Goal: Task Accomplishment & Management: Use online tool/utility

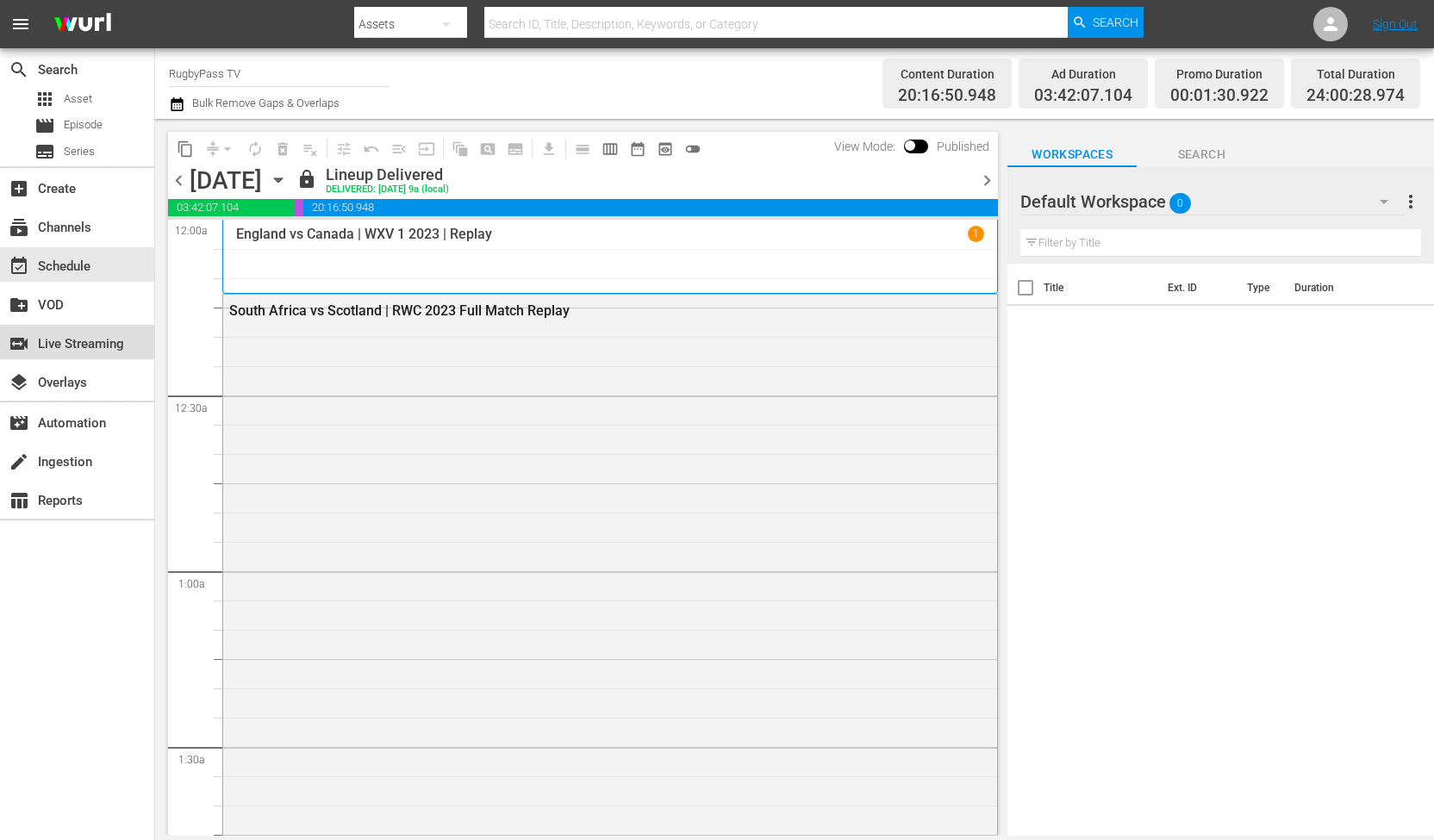
click at [74, 334] on div "switch_video Live Streaming" at bounding box center [48, 341] width 97 height 16
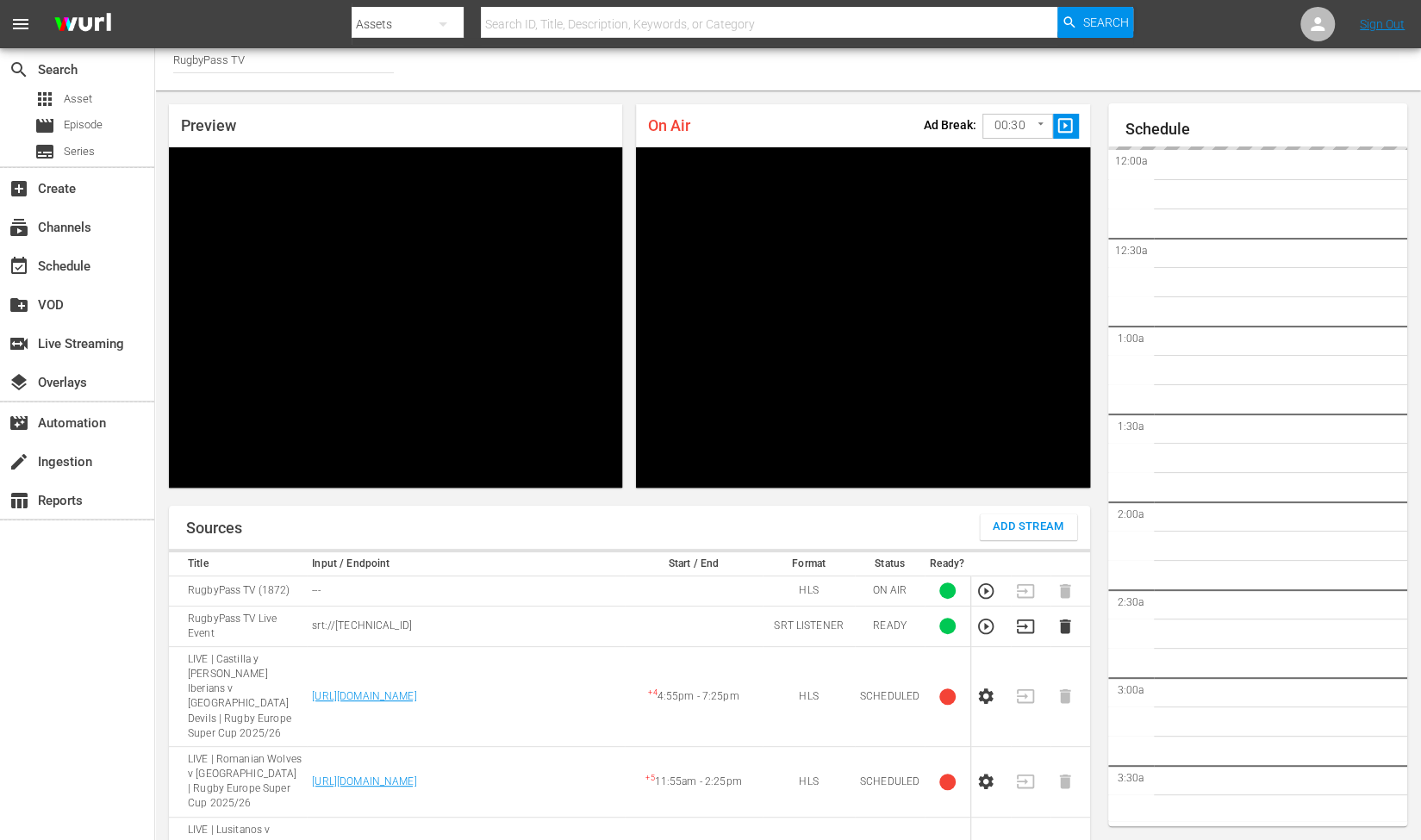
scroll to position [1845, 0]
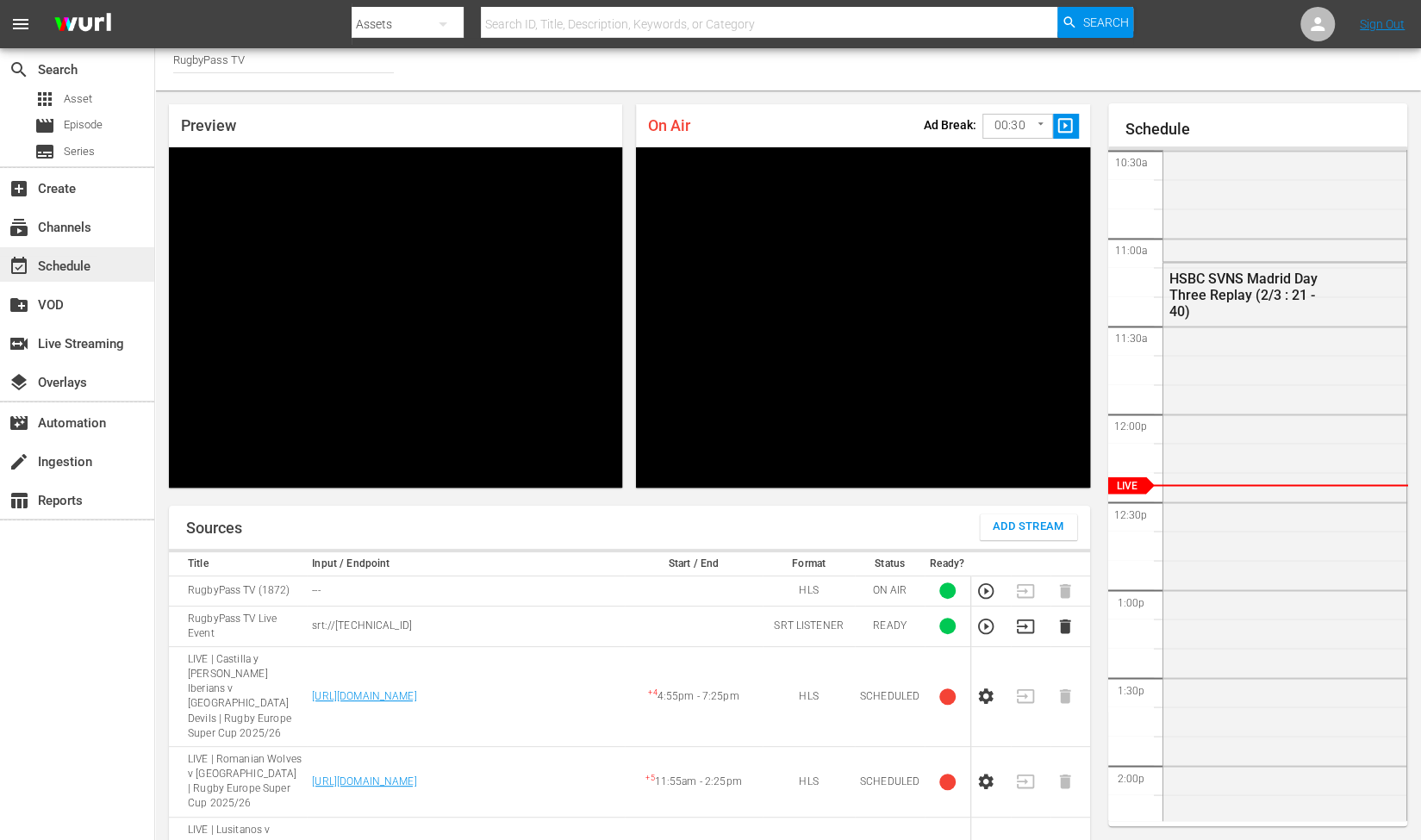
click at [79, 272] on div "event_available Schedule" at bounding box center [48, 264] width 97 height 16
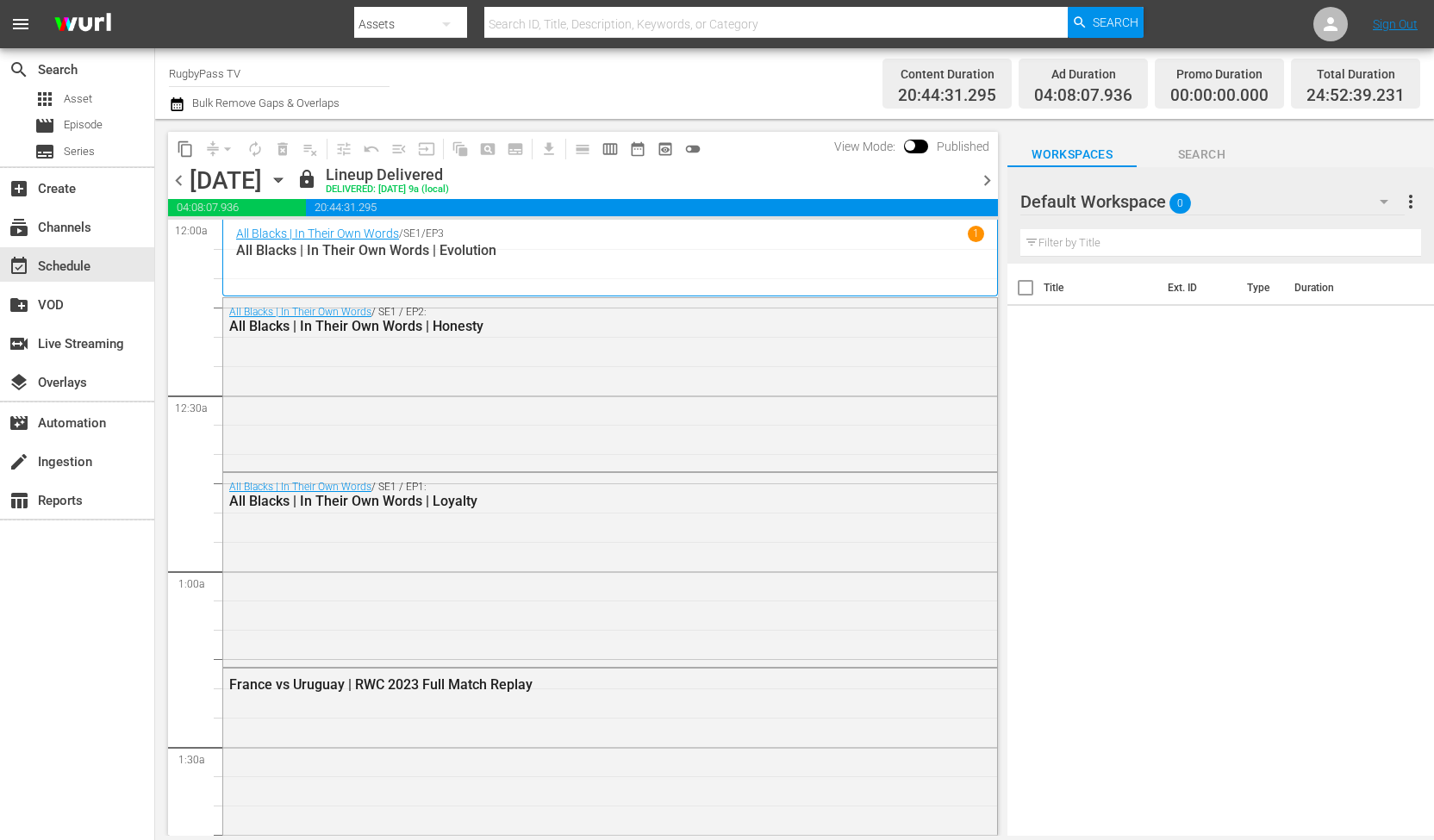
click at [985, 182] on span "chevron_right" at bounding box center [987, 180] width 22 height 22
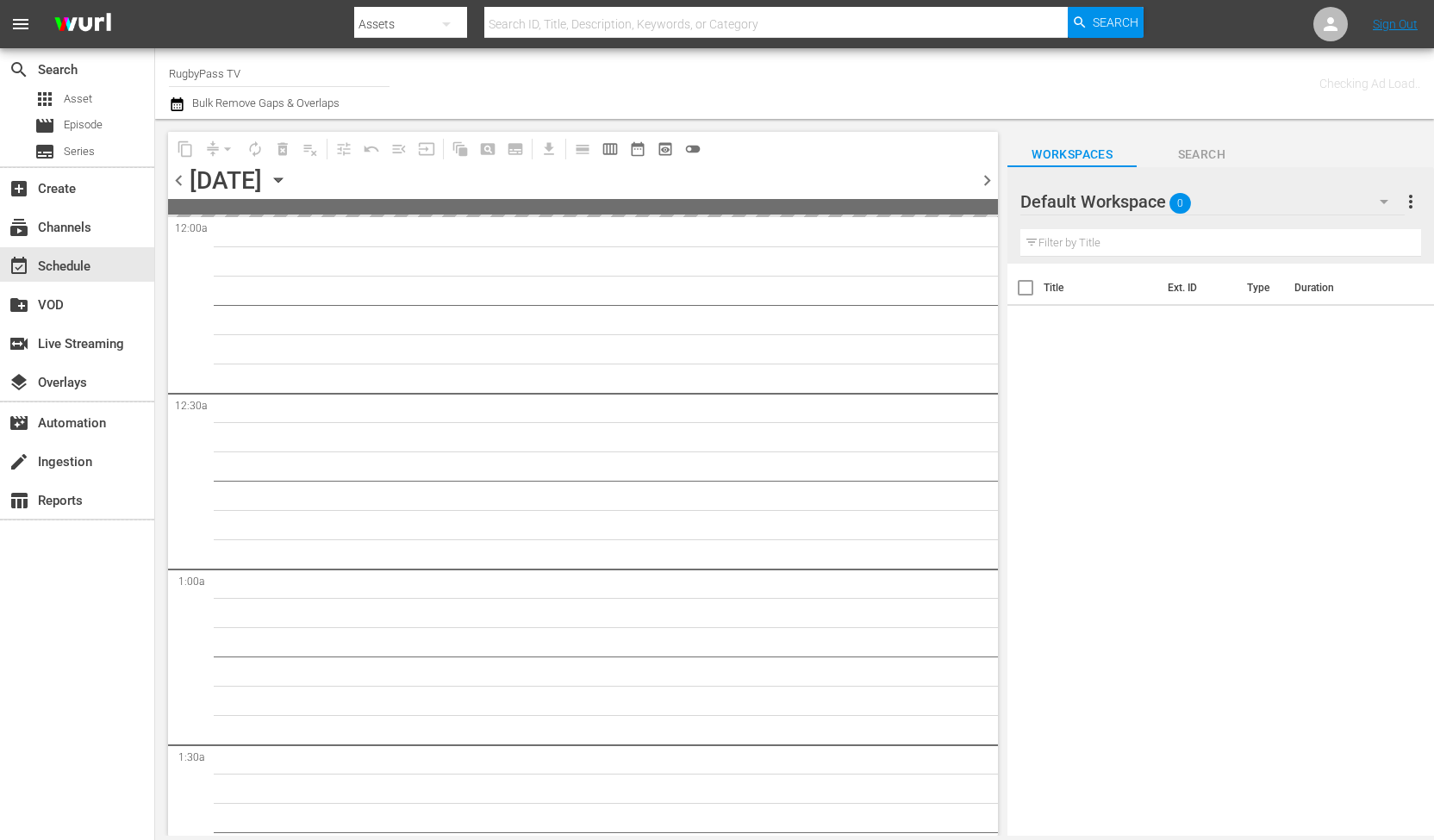
click at [985, 182] on span "chevron_right" at bounding box center [987, 180] width 22 height 22
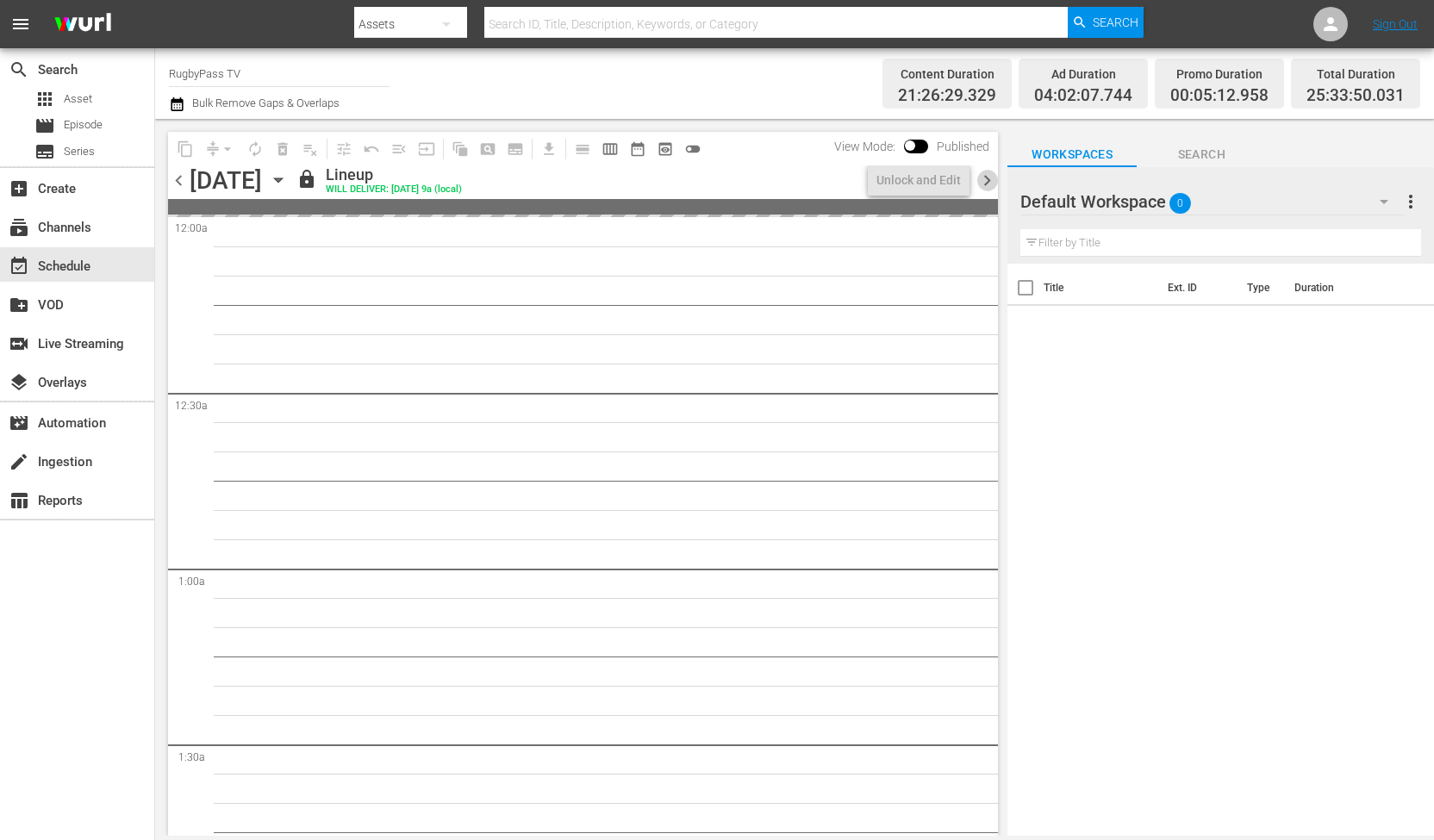
click at [985, 182] on span "chevron_right" at bounding box center [987, 180] width 22 height 22
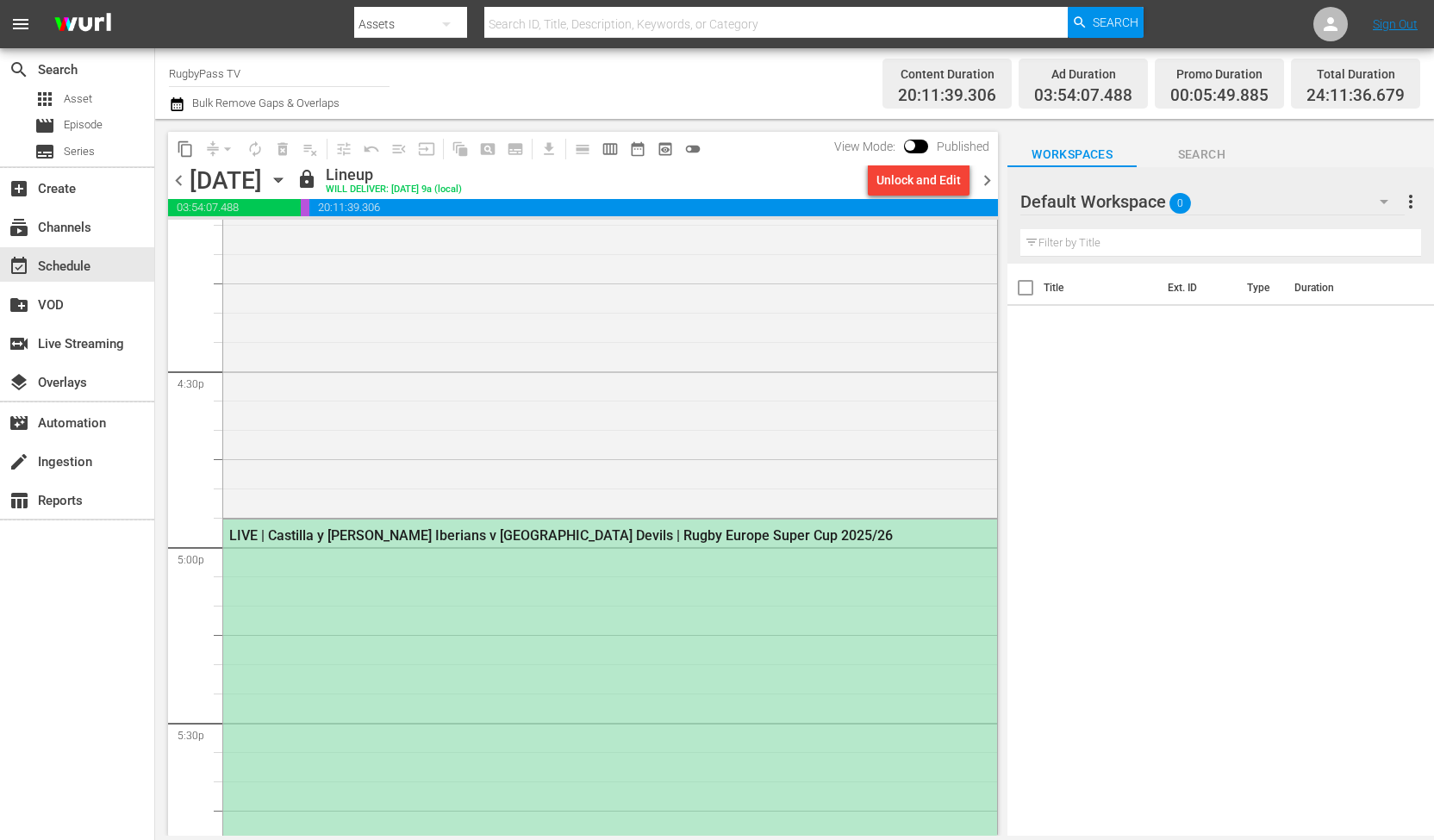
scroll to position [5648, 0]
click at [987, 180] on span "chevron_right" at bounding box center [987, 180] width 22 height 22
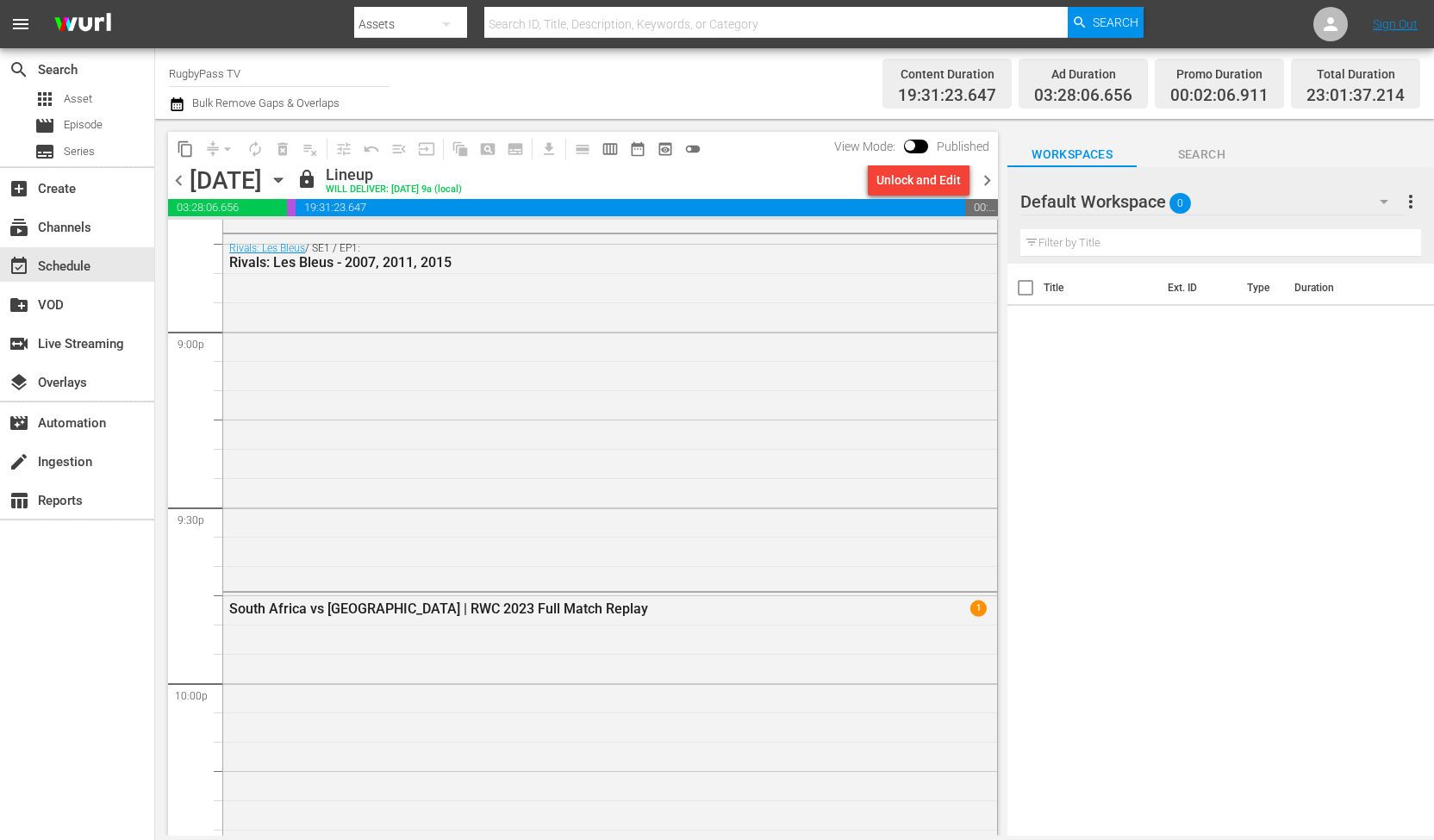
scroll to position [7994, 0]
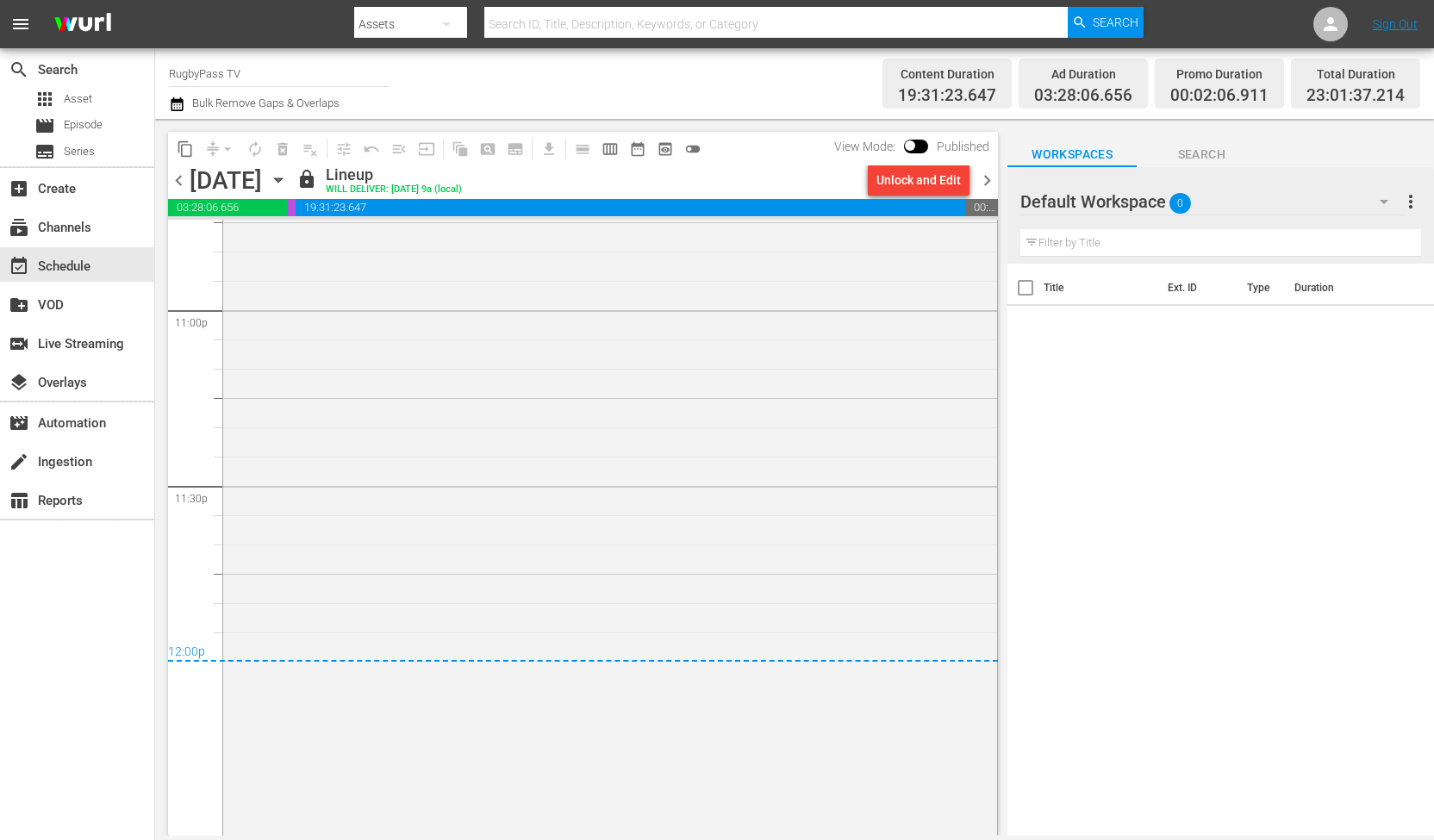
click at [983, 182] on span "chevron_right" at bounding box center [987, 180] width 22 height 22
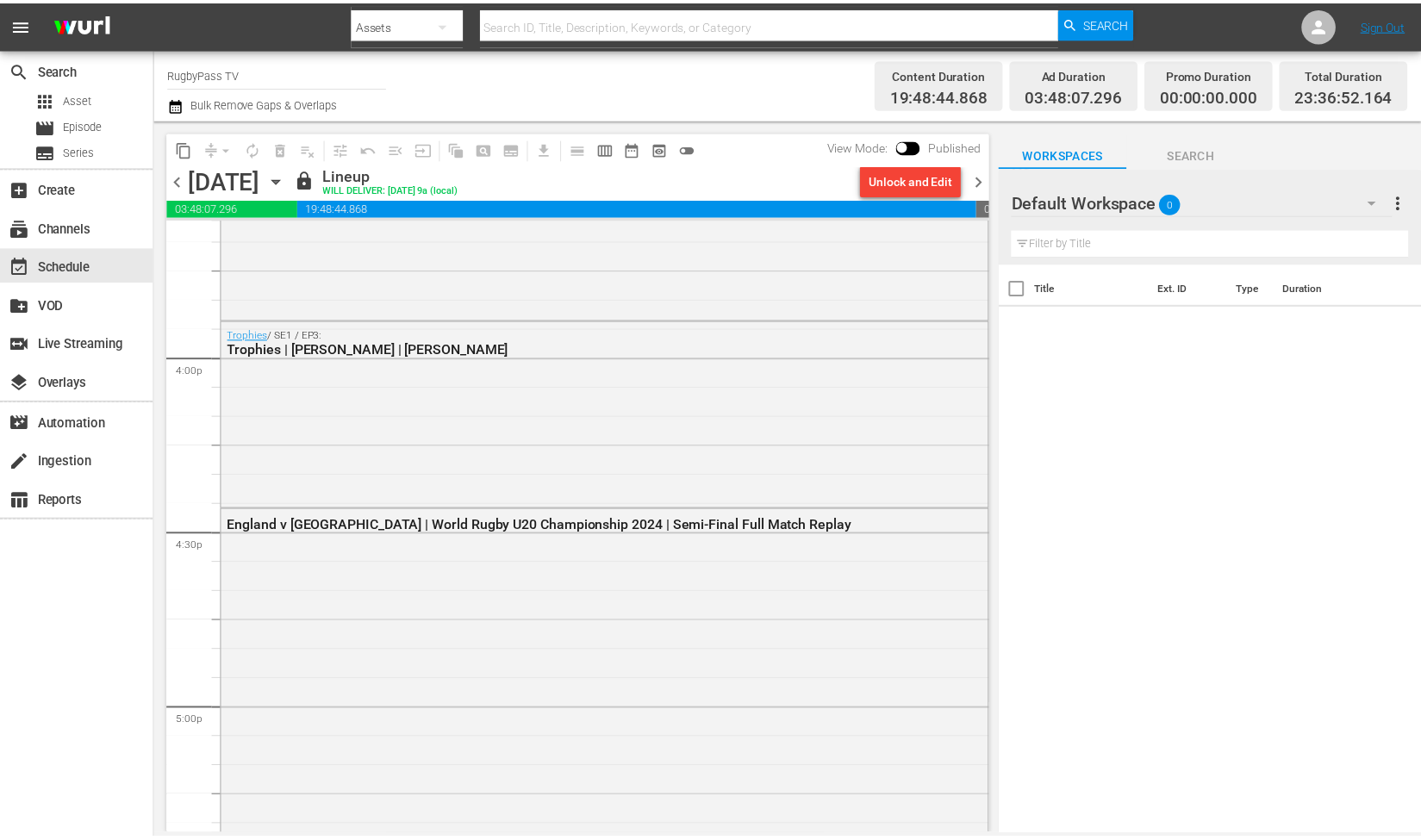
scroll to position [7859, 0]
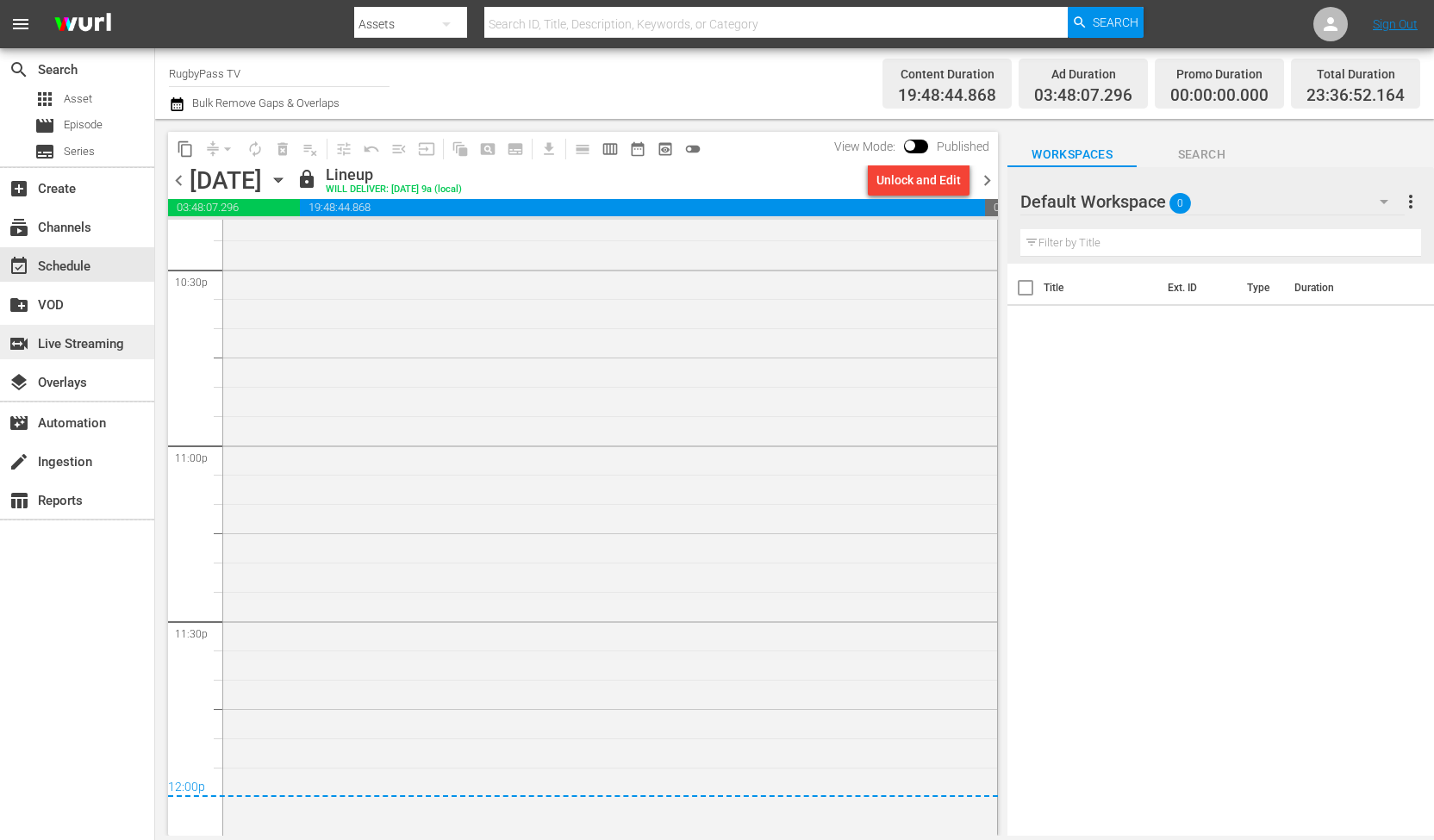
click at [60, 341] on div "switch_video Live Streaming" at bounding box center [48, 341] width 97 height 16
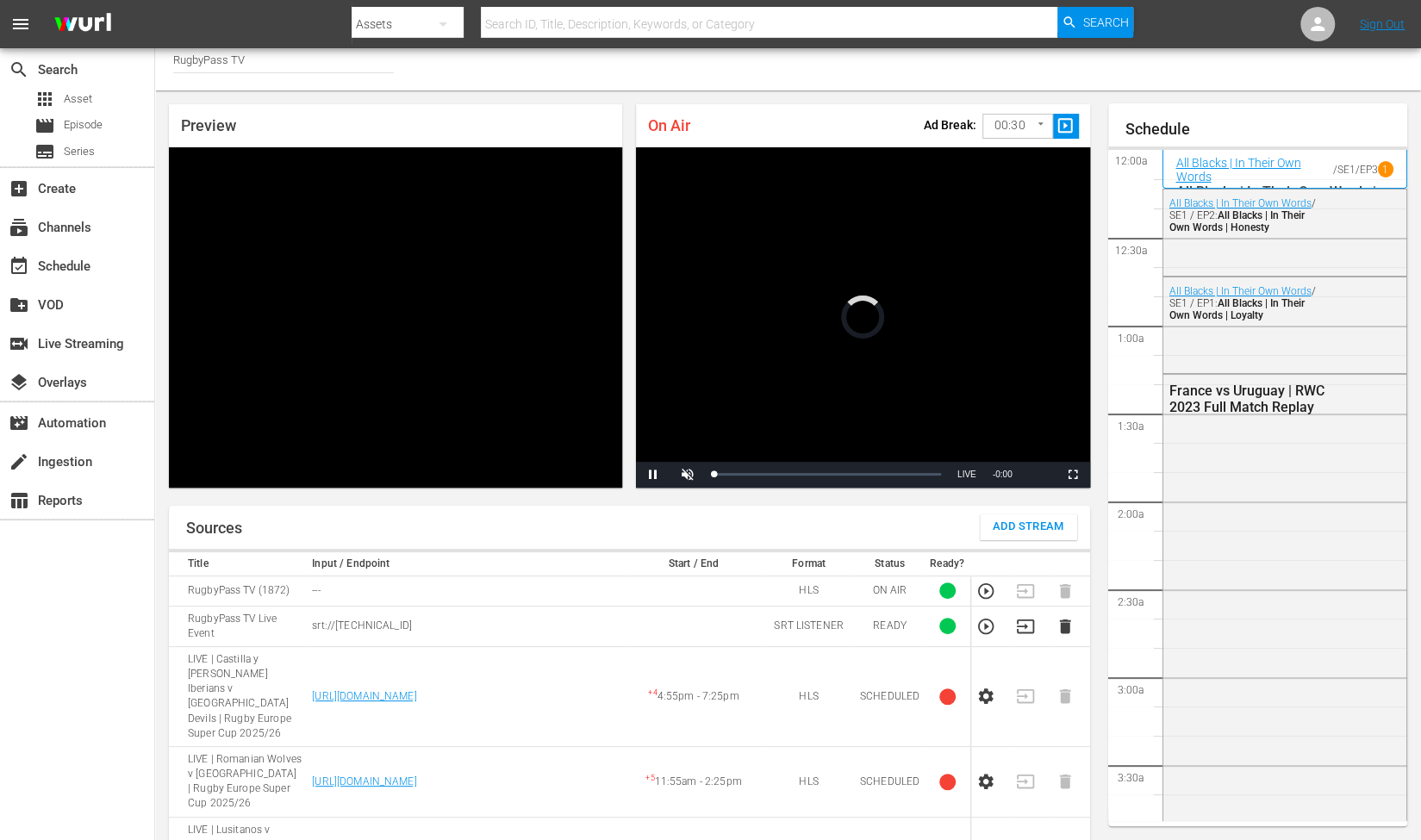
scroll to position [1965, 0]
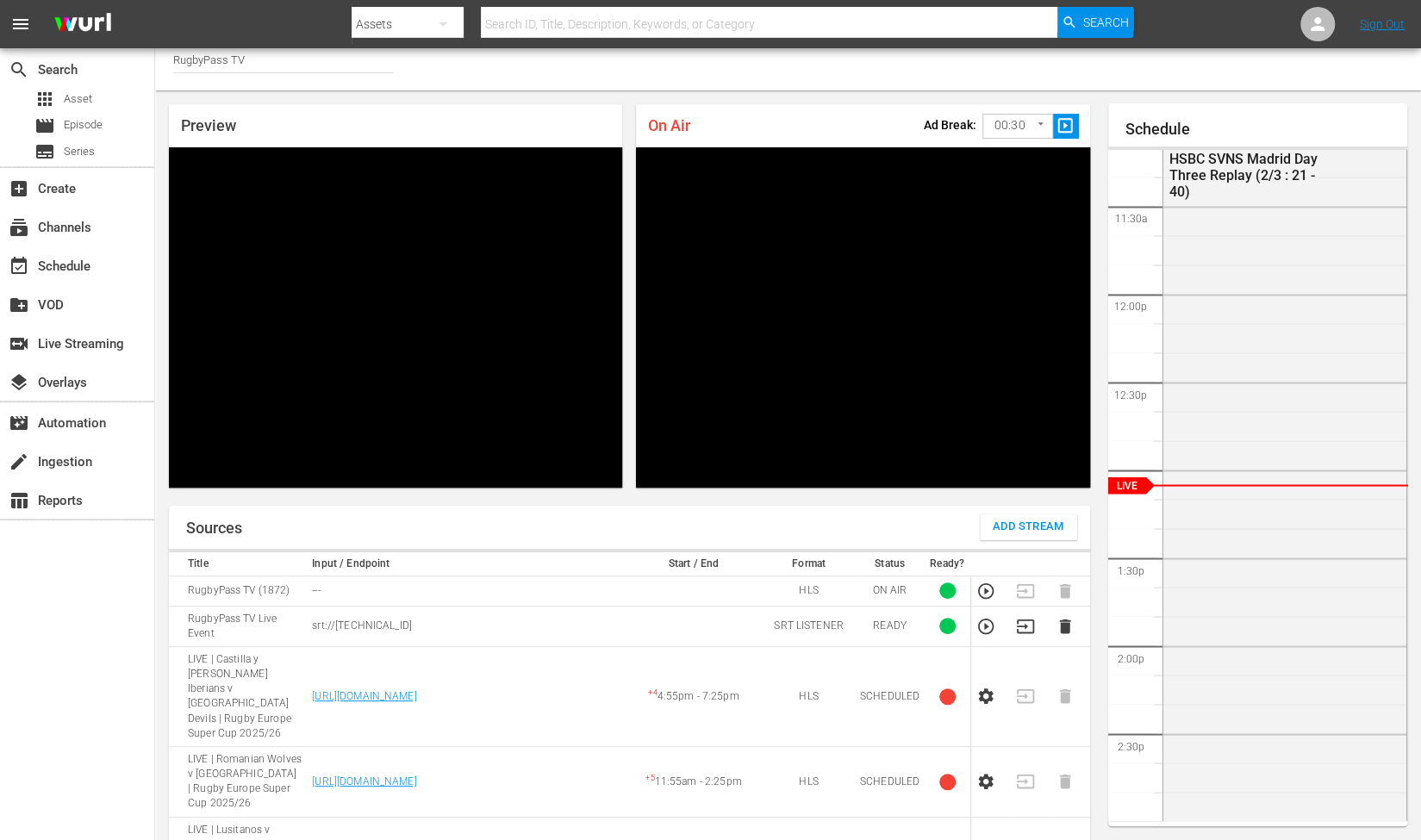
click at [993, 616] on icon "button" at bounding box center [986, 626] width 19 height 19
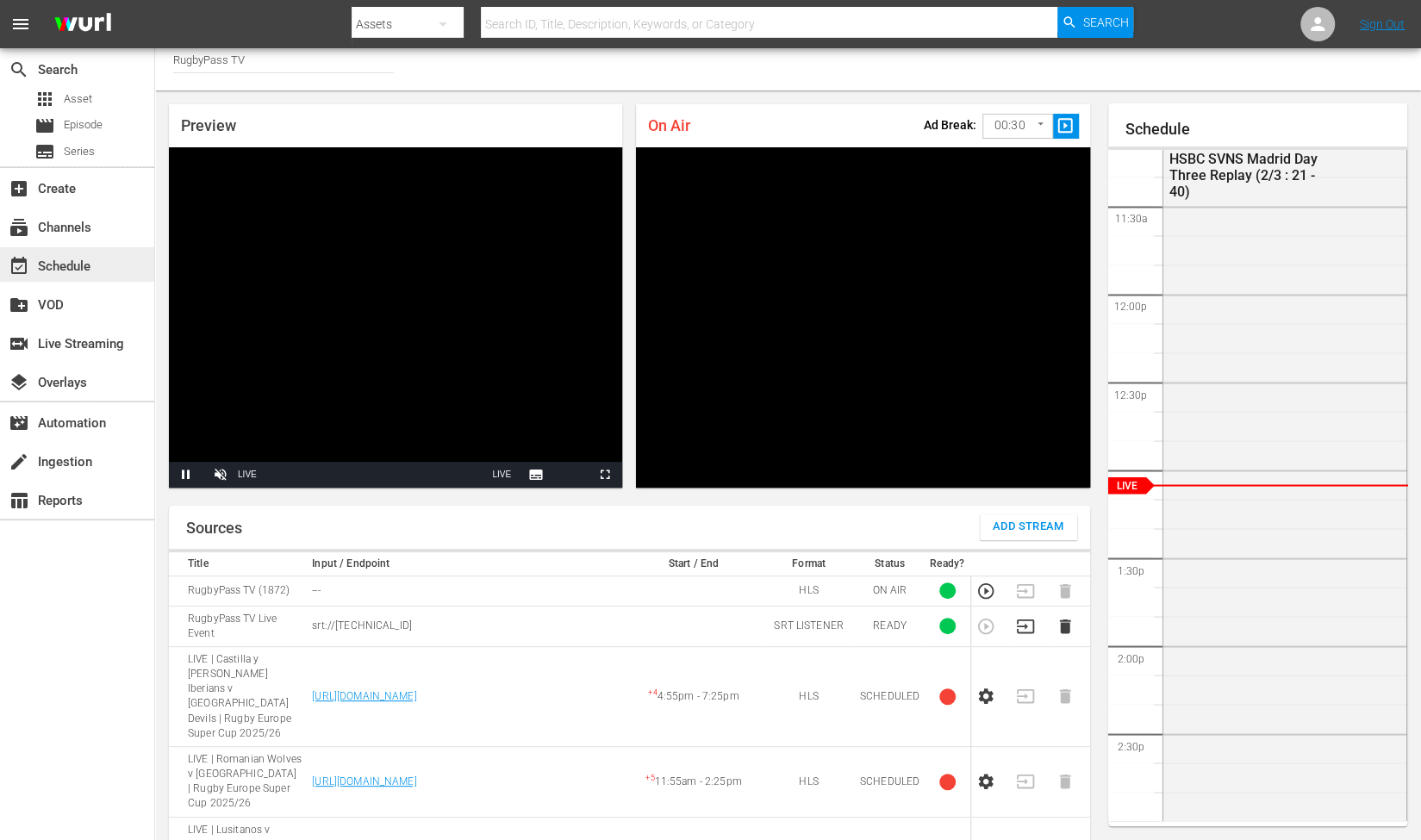
click at [52, 262] on div "event_available Schedule" at bounding box center [48, 264] width 97 height 16
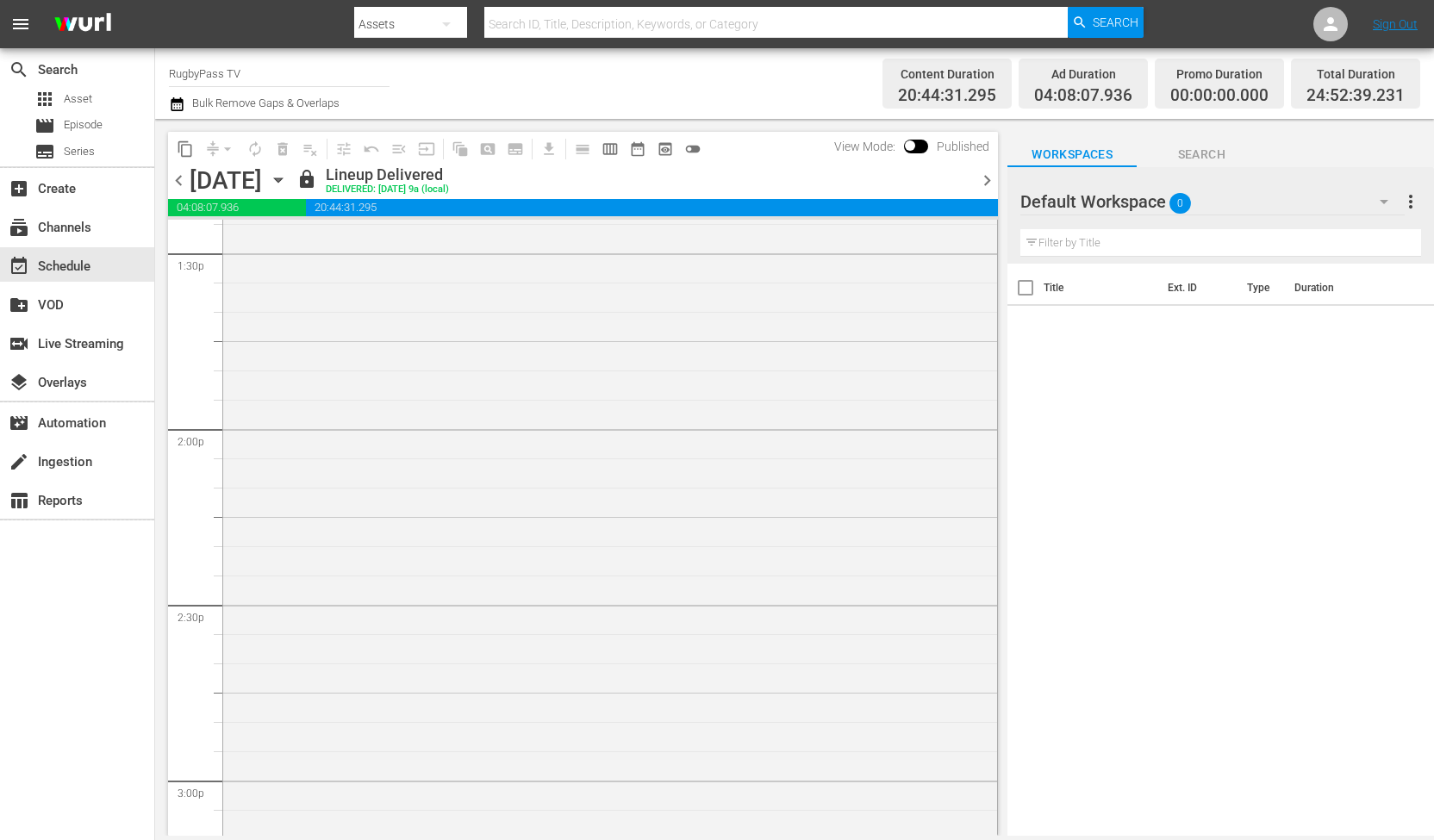
scroll to position [4715, 0]
click at [982, 183] on span "chevron_right" at bounding box center [987, 180] width 22 height 22
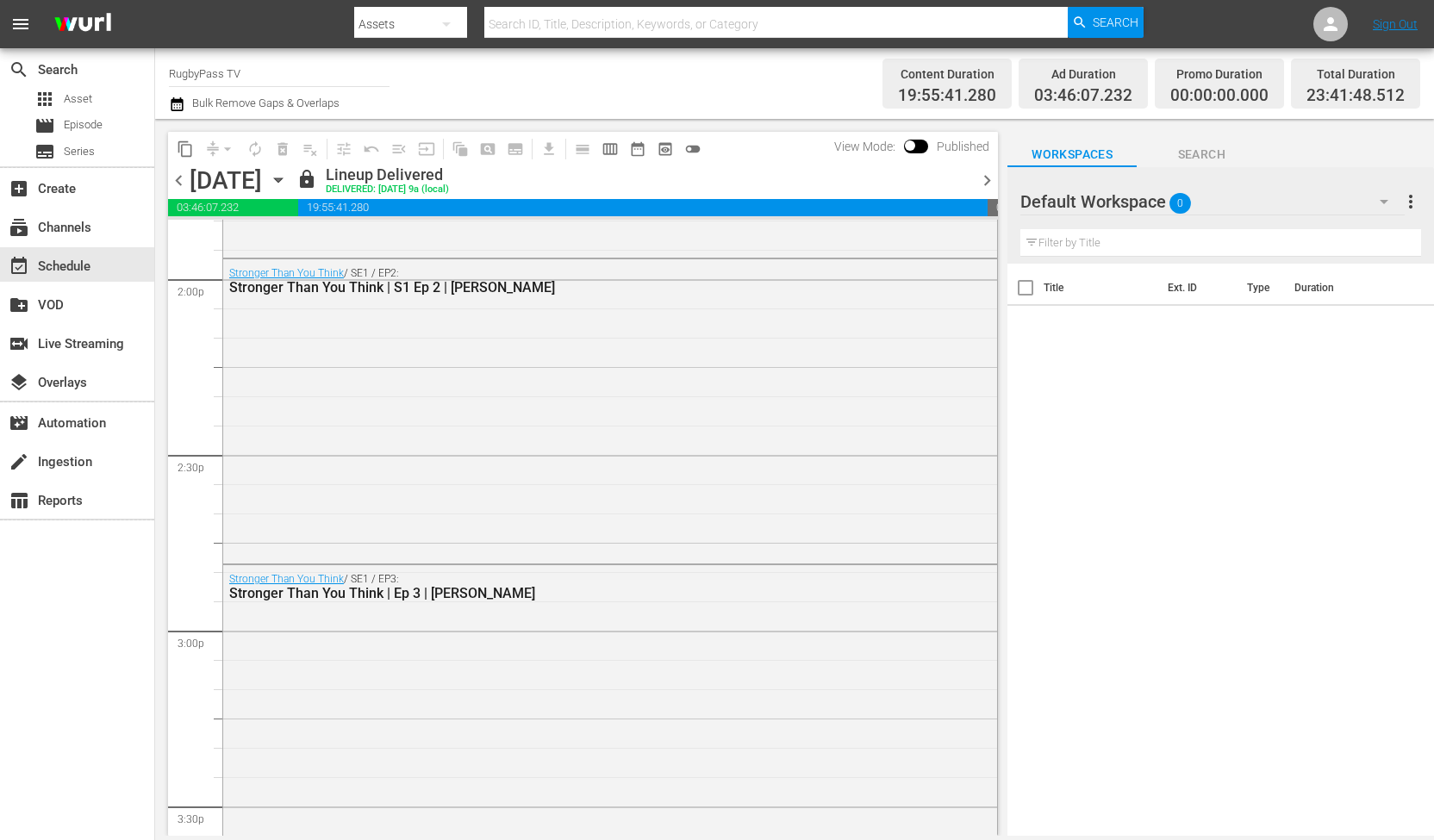
scroll to position [4715, 0]
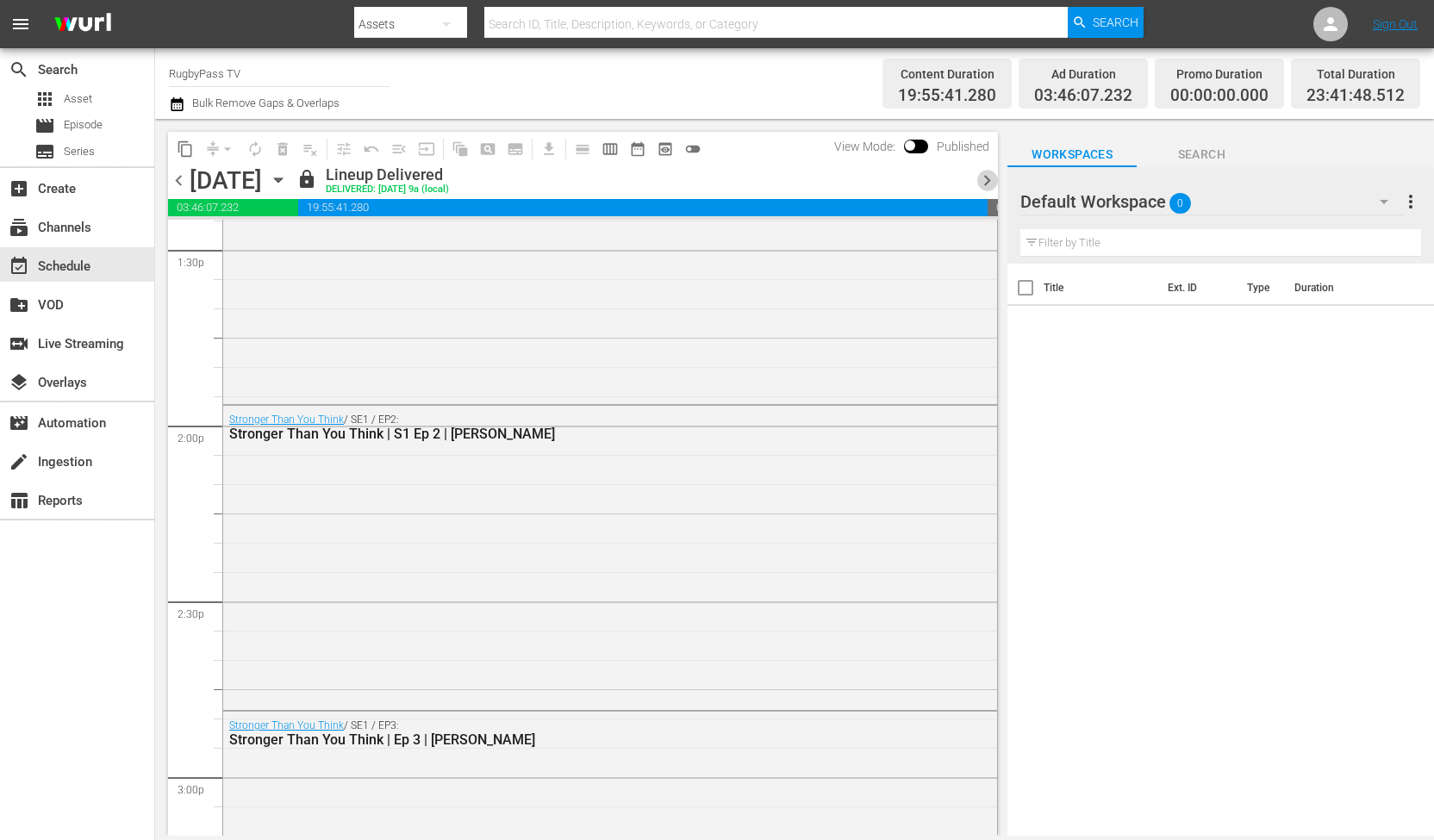
click at [982, 183] on span "chevron_right" at bounding box center [987, 180] width 22 height 22
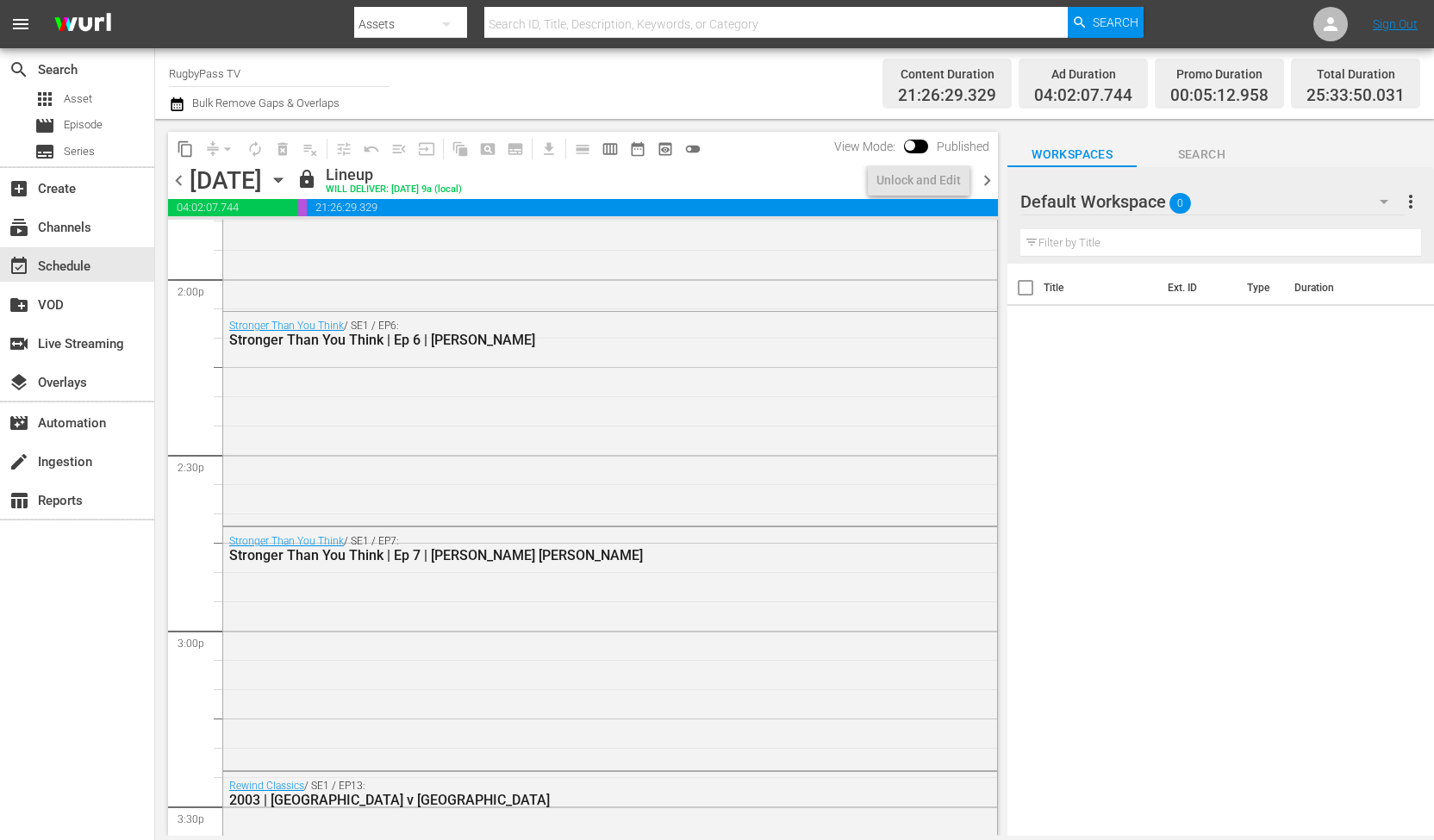
scroll to position [4540, 0]
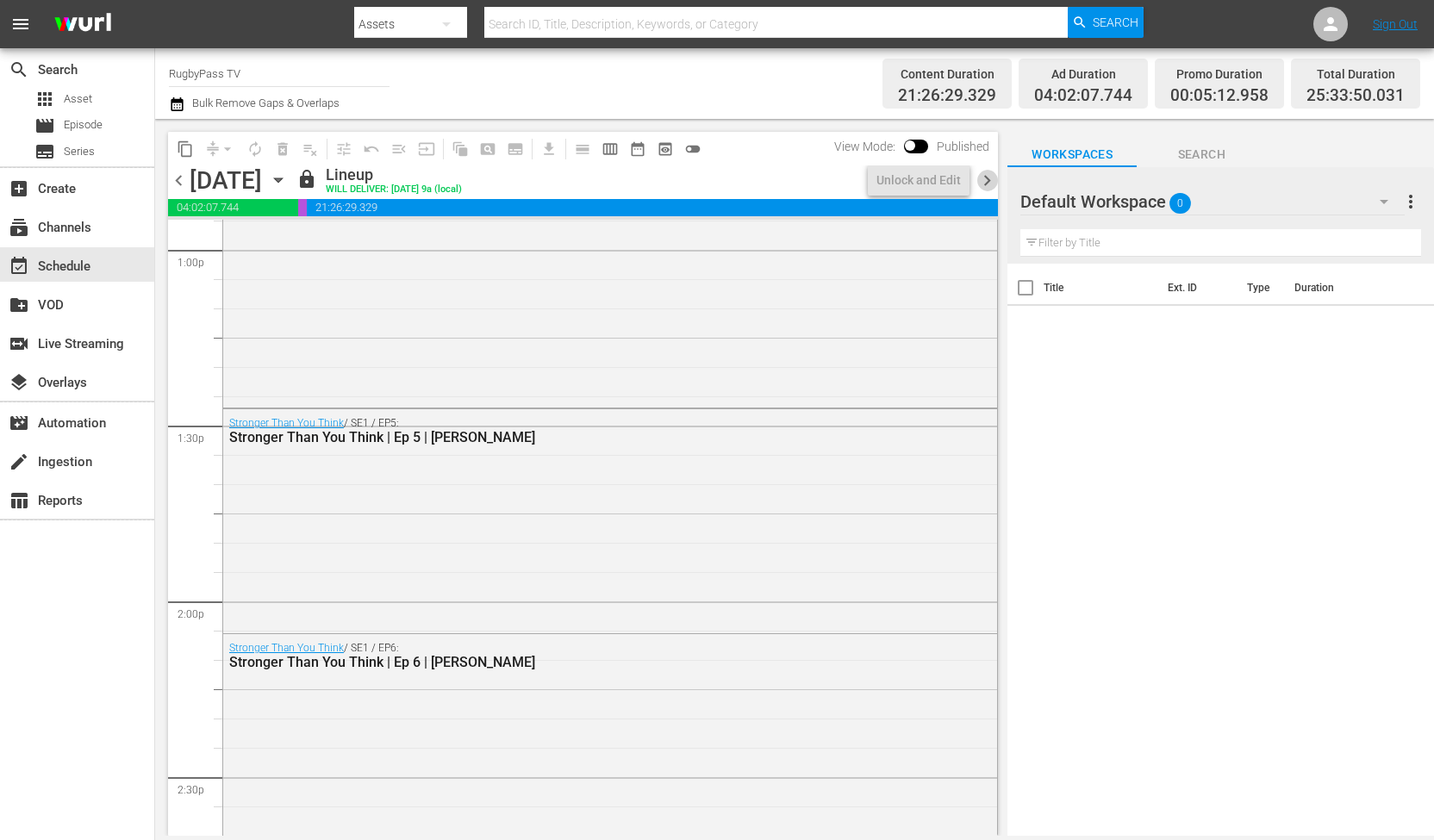
click at [982, 183] on span "chevron_right" at bounding box center [987, 180] width 22 height 22
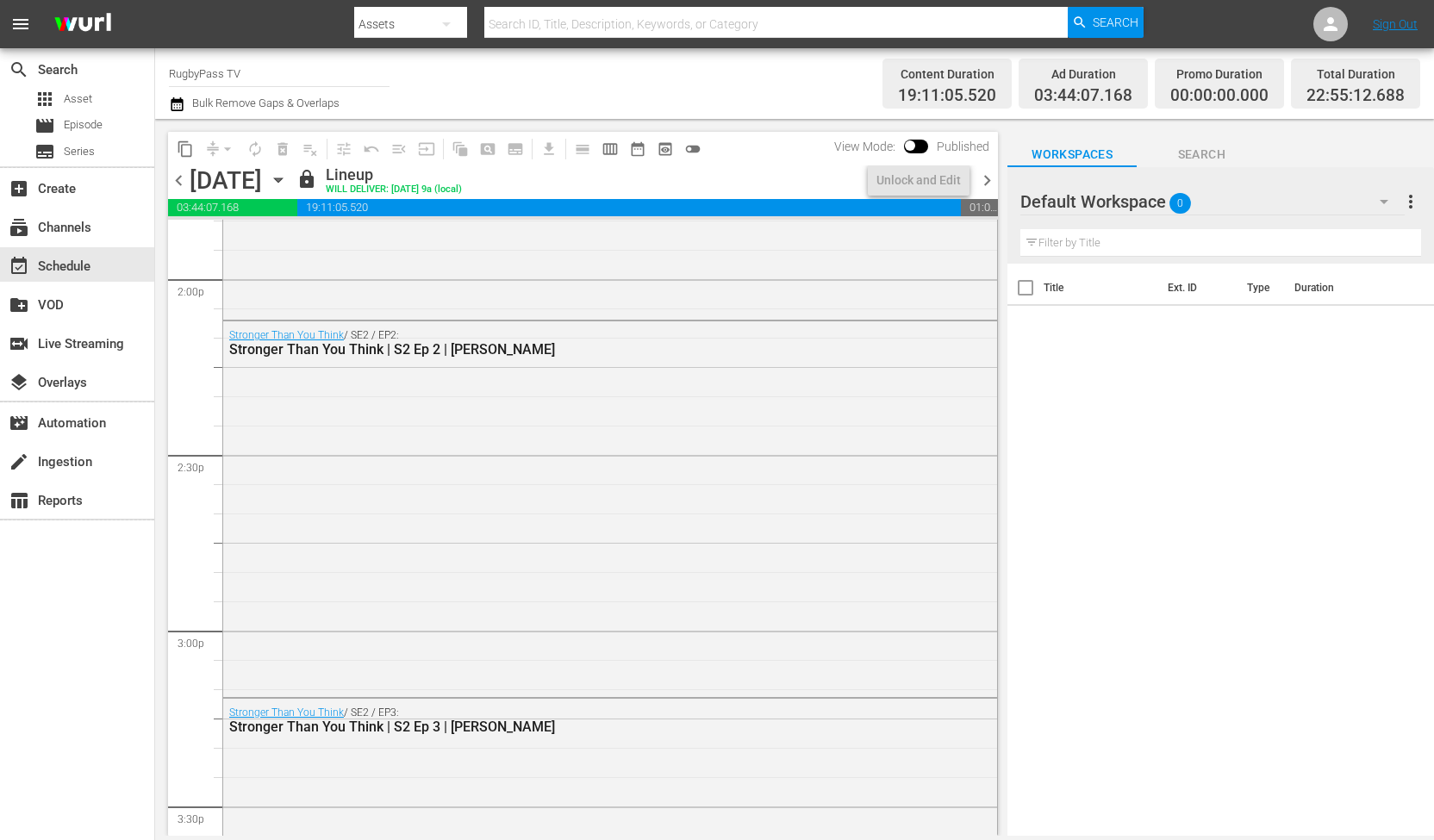
scroll to position [4744, 0]
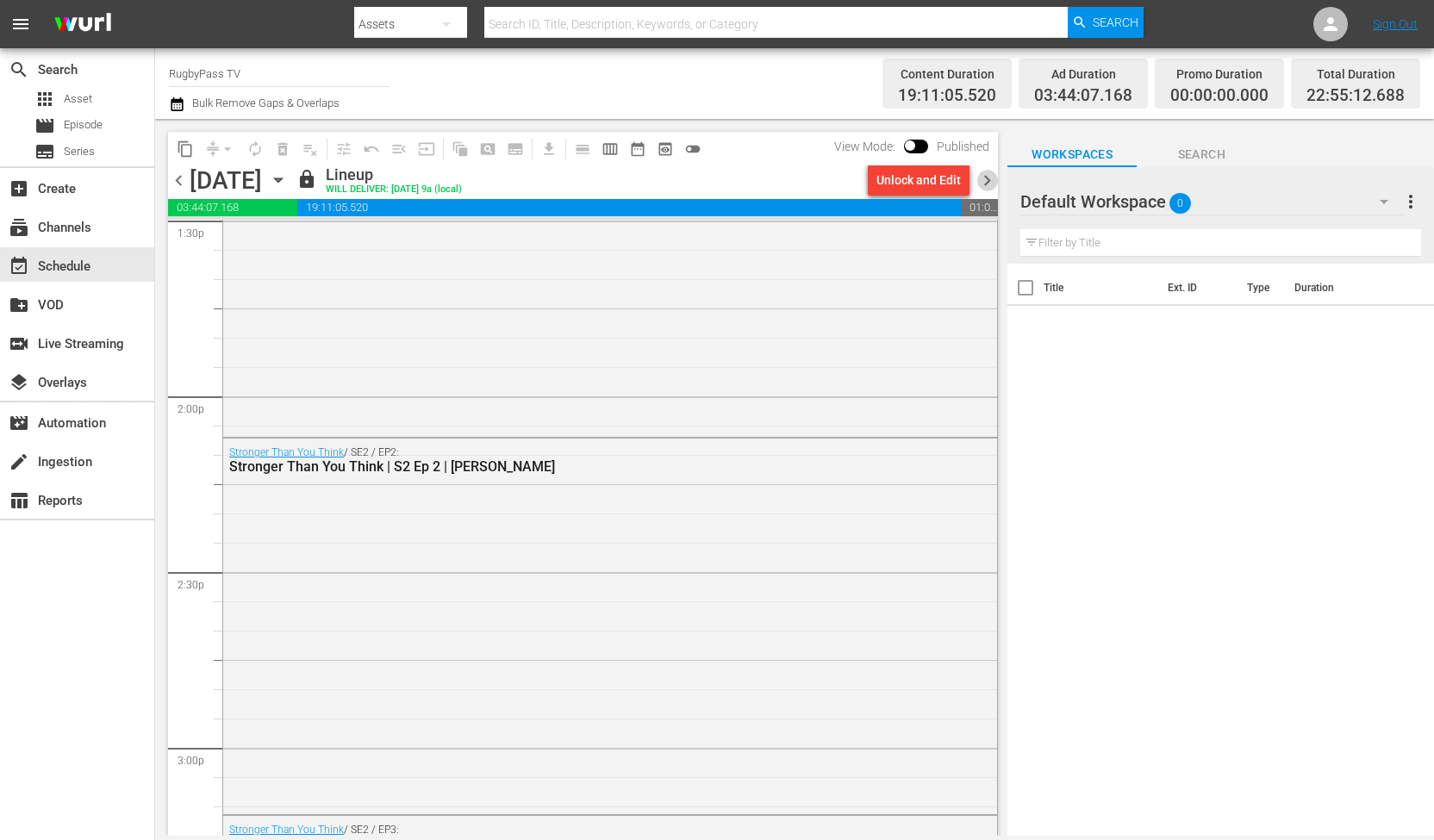
click at [982, 183] on span "chevron_right" at bounding box center [987, 180] width 22 height 22
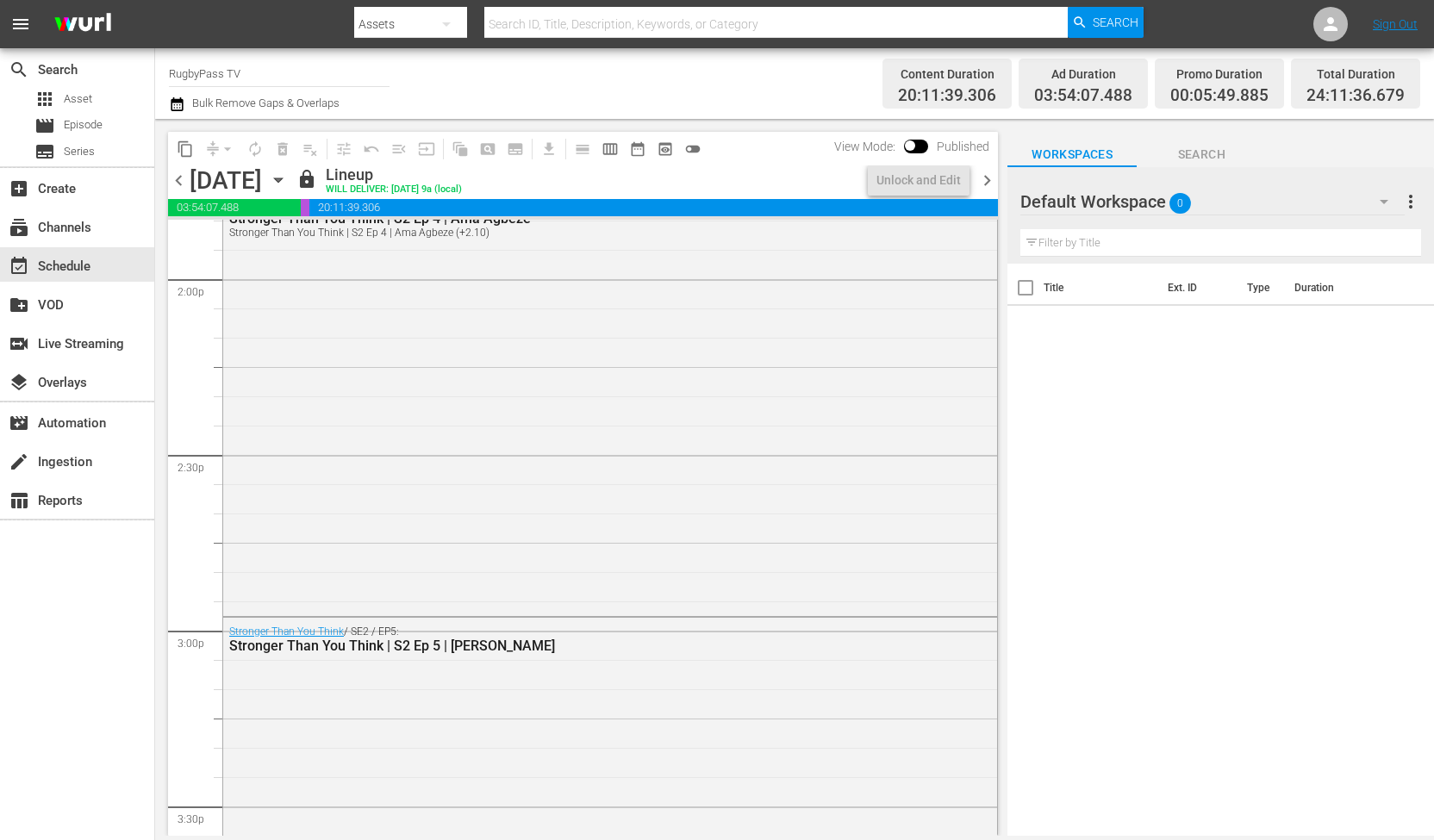
scroll to position [4715, 0]
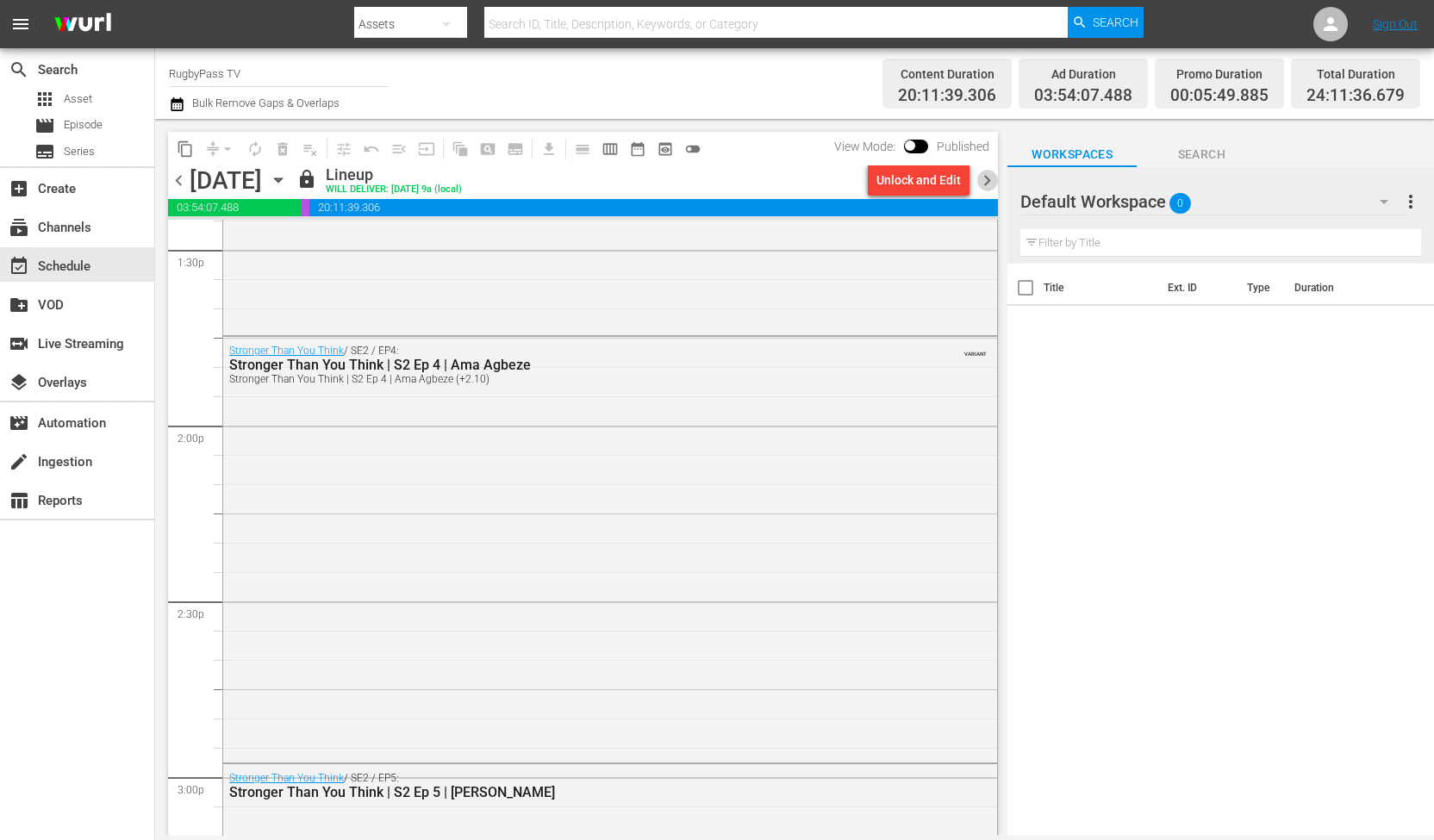
click at [988, 182] on span "chevron_right" at bounding box center [987, 180] width 22 height 22
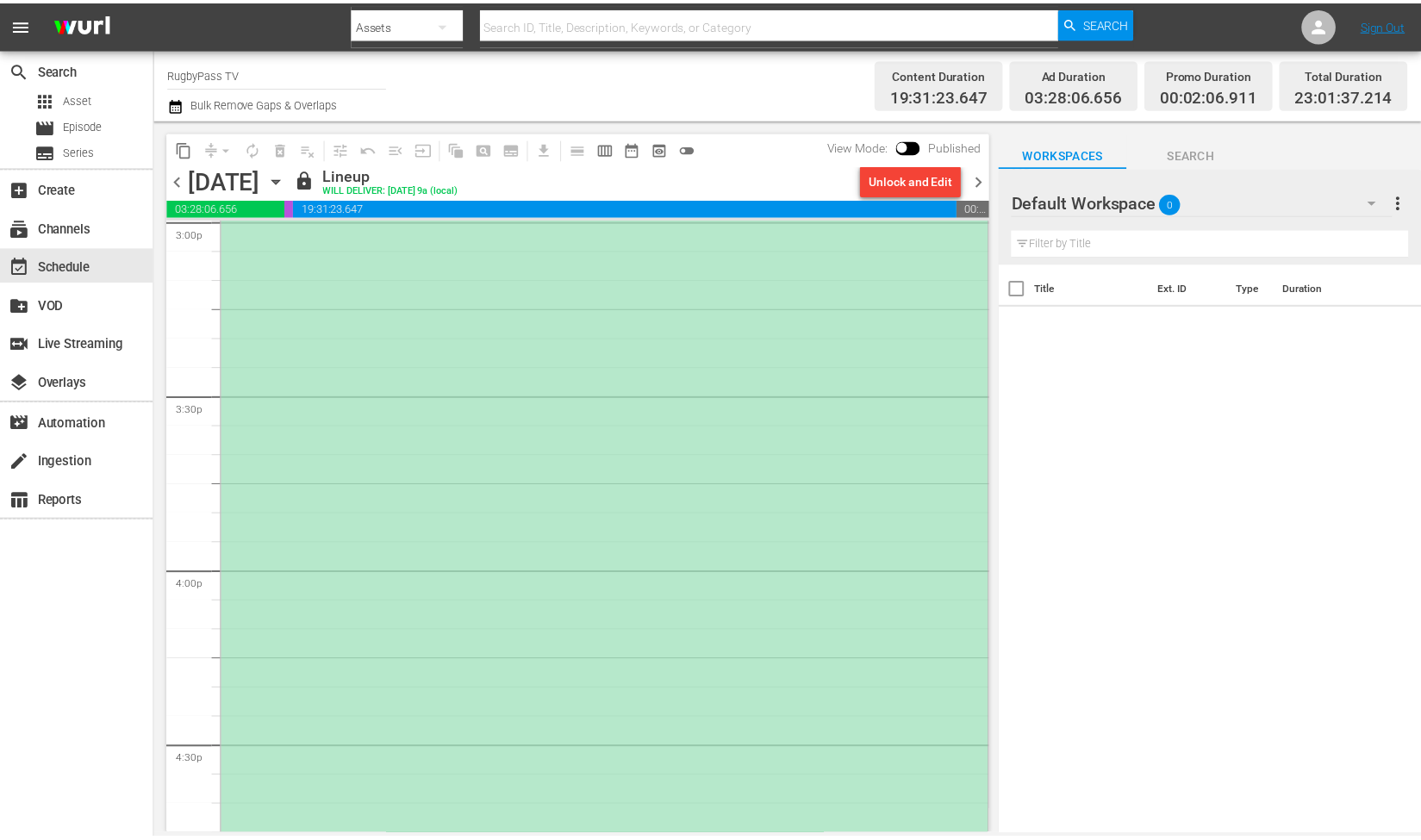
scroll to position [5639, 0]
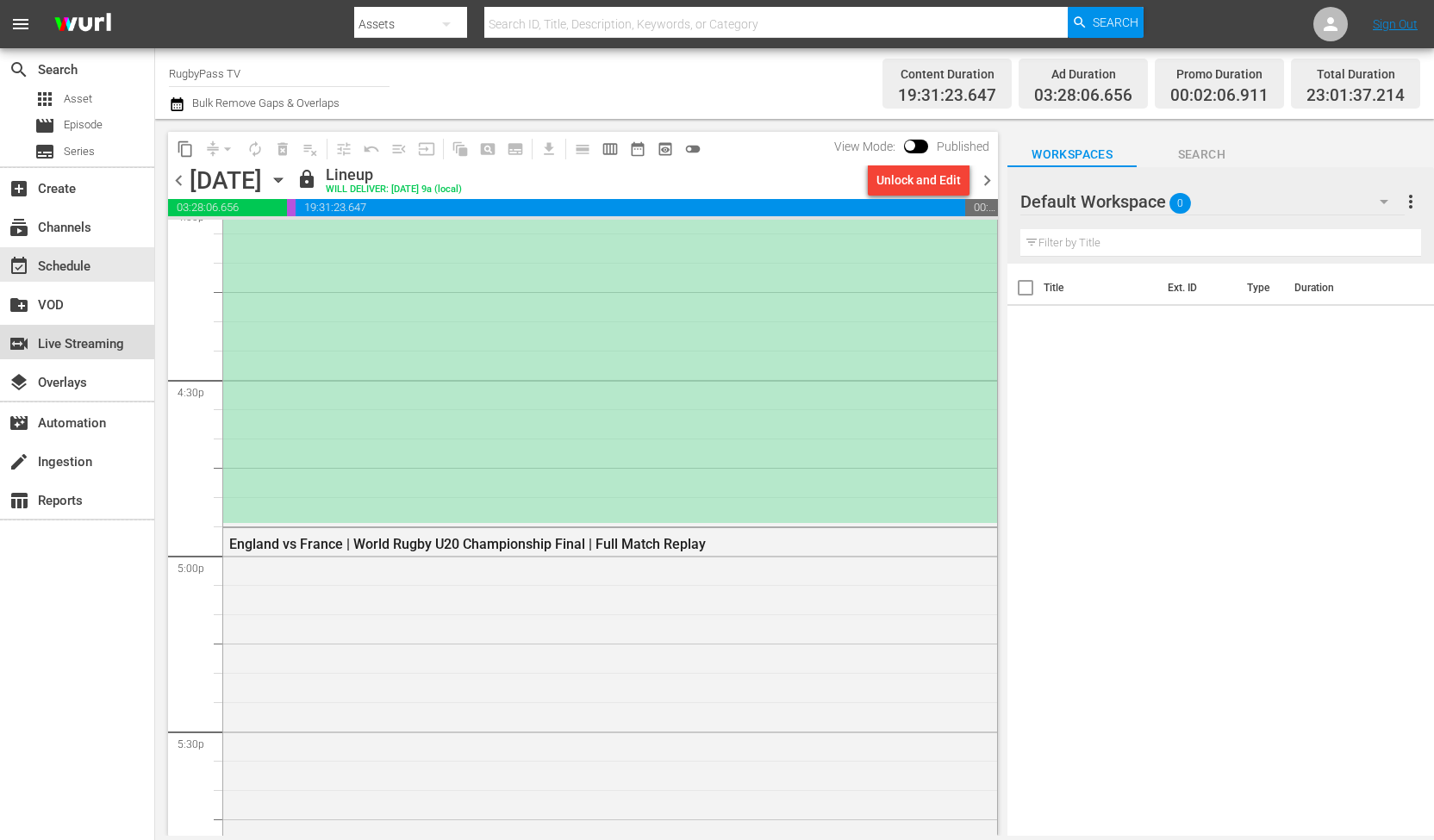
click at [75, 332] on div "switch_video Live Streaming" at bounding box center [77, 341] width 155 height 34
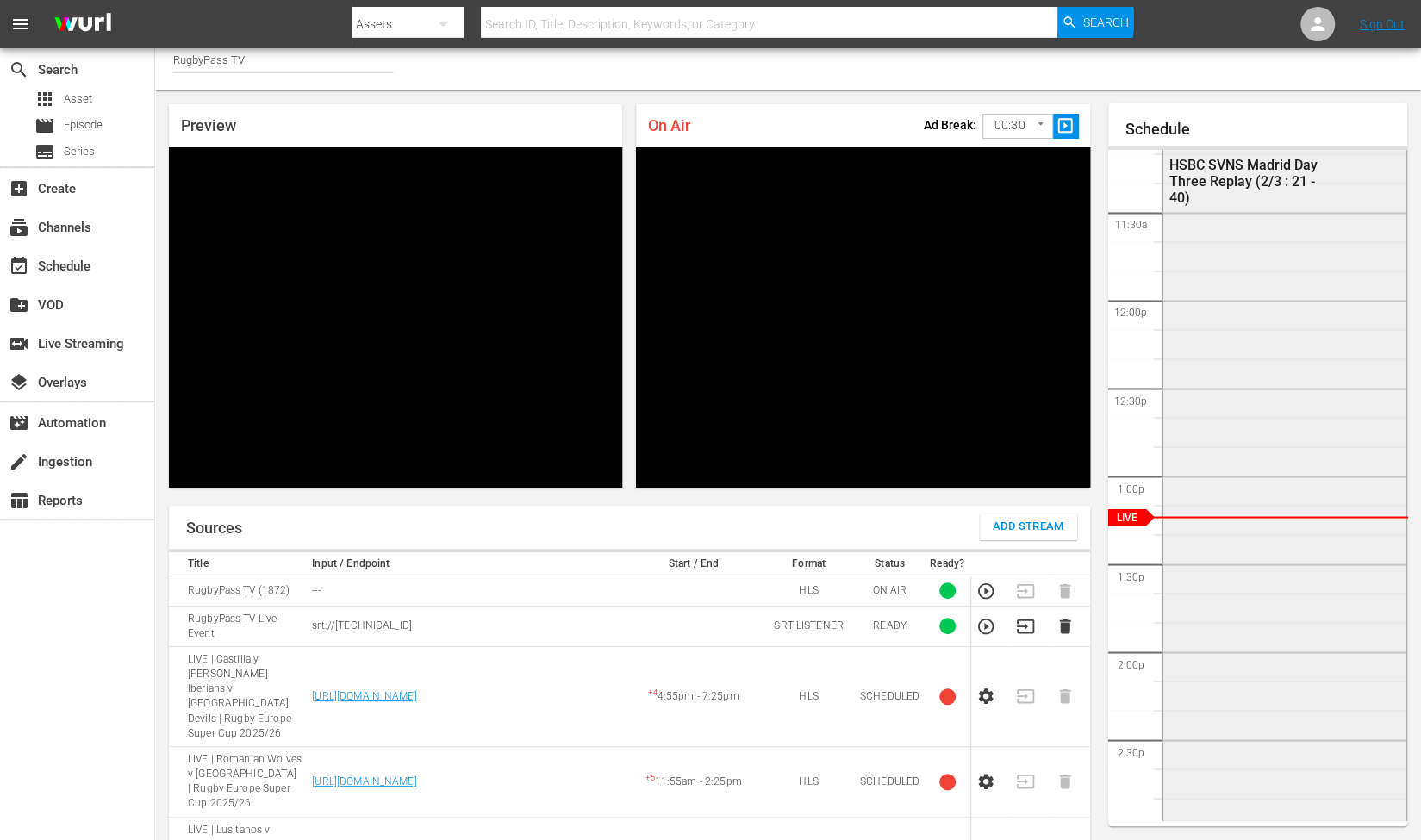
scroll to position [1981, 0]
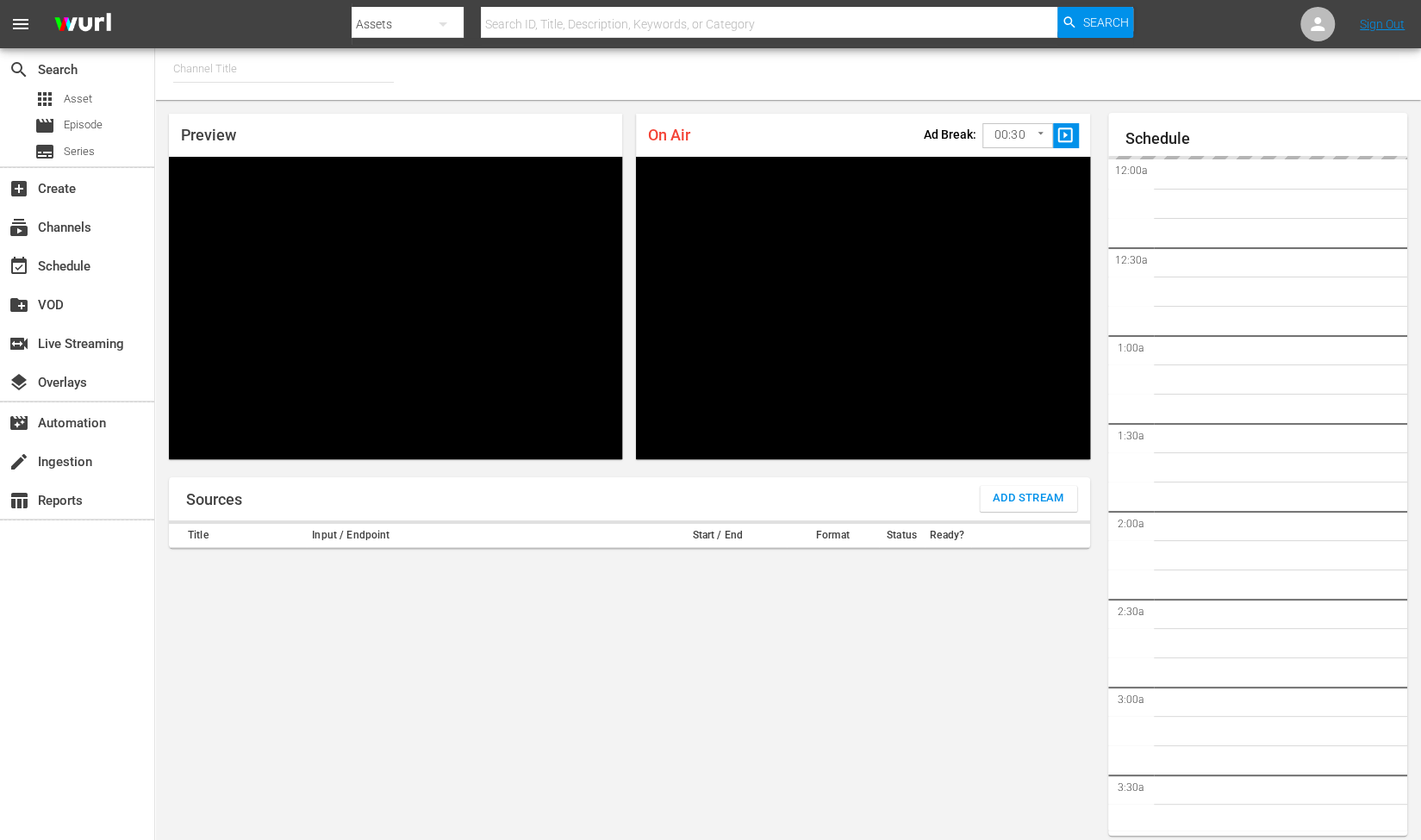
type input "RugbyPass TV (1872)"
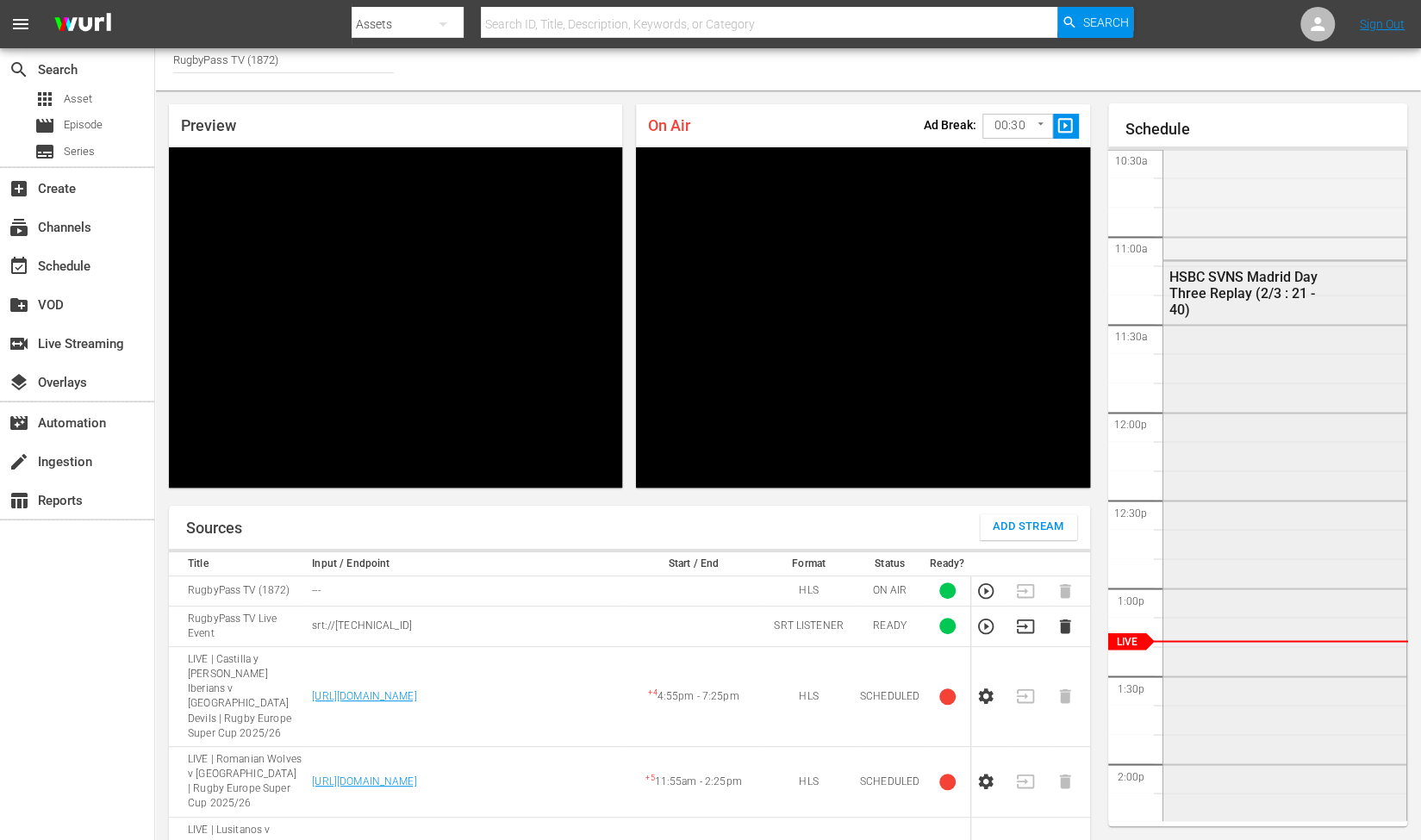
scroll to position [1845, 0]
